Goal: Task Accomplishment & Management: Manage account settings

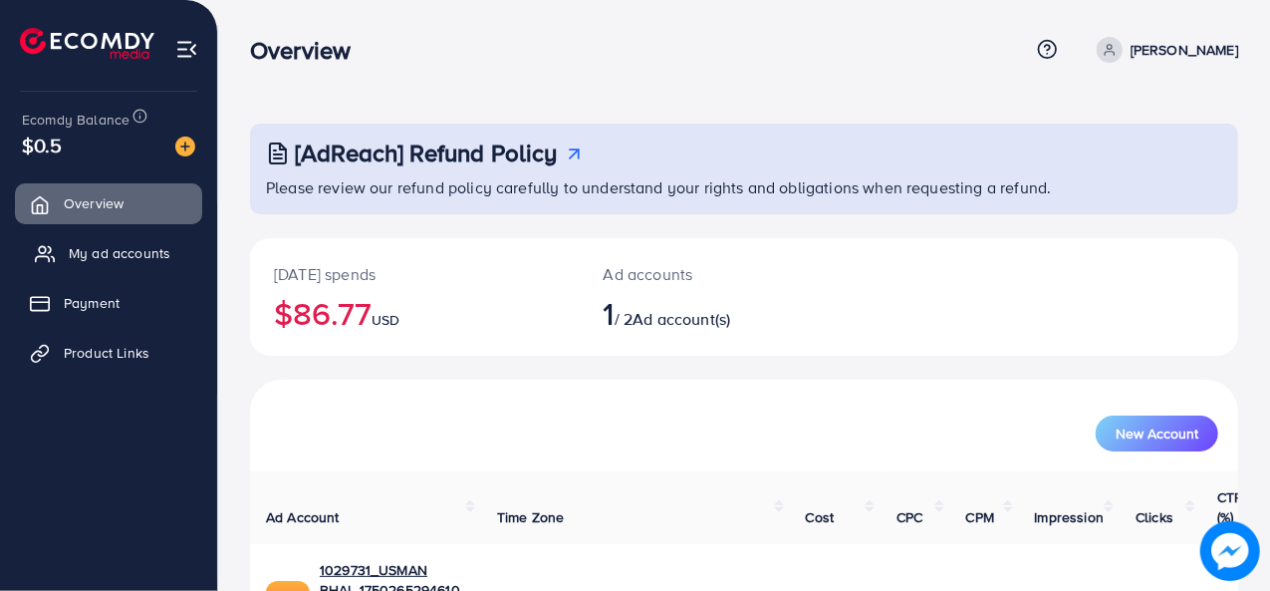
click at [140, 258] on span "My ad accounts" at bounding box center [120, 253] width 102 height 20
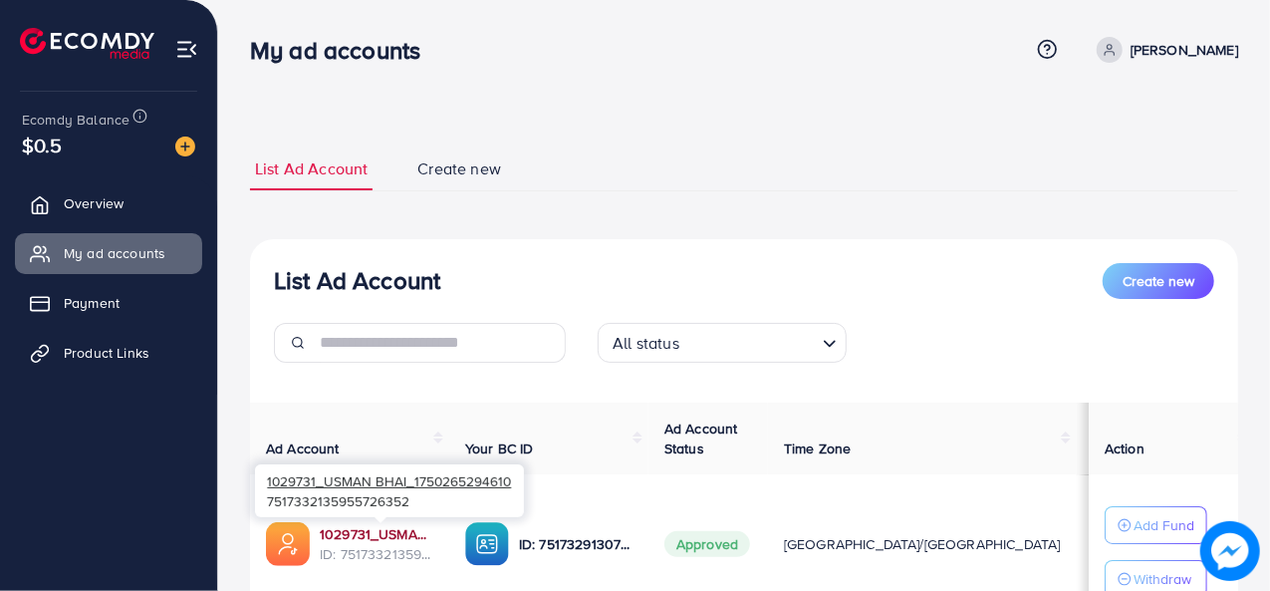
click at [422, 527] on link "1029731_USMAN BHAI_1750265294610" at bounding box center [377, 534] width 114 height 20
